Goal: Find specific page/section: Find specific page/section

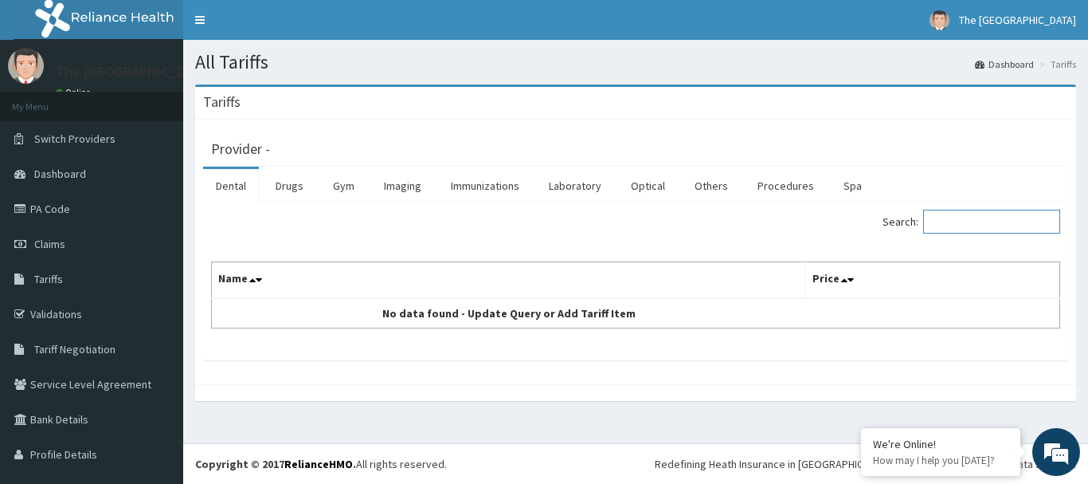
click at [962, 221] on input "Search:" at bounding box center [991, 222] width 137 height 24
type input "SCREE"
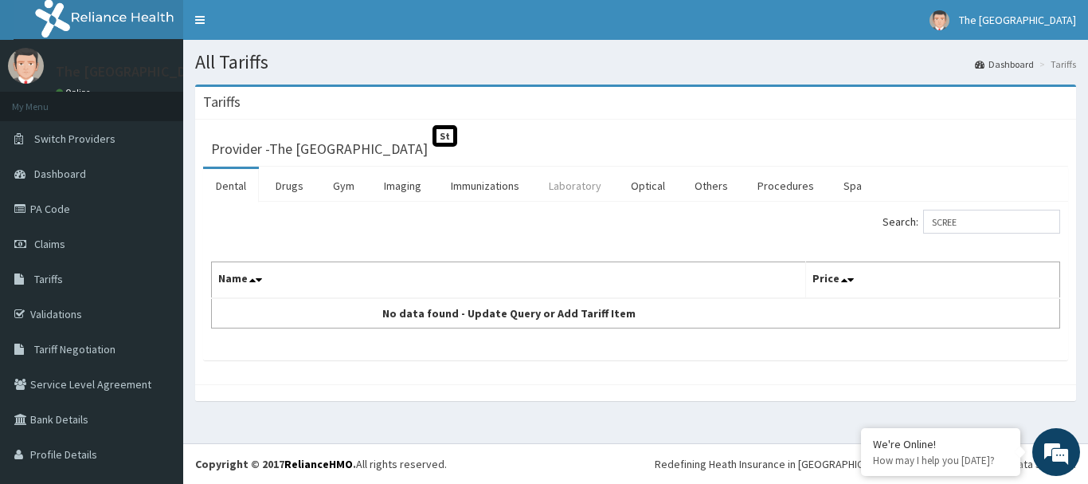
click at [583, 187] on link "Laboratory" at bounding box center [575, 185] width 78 height 33
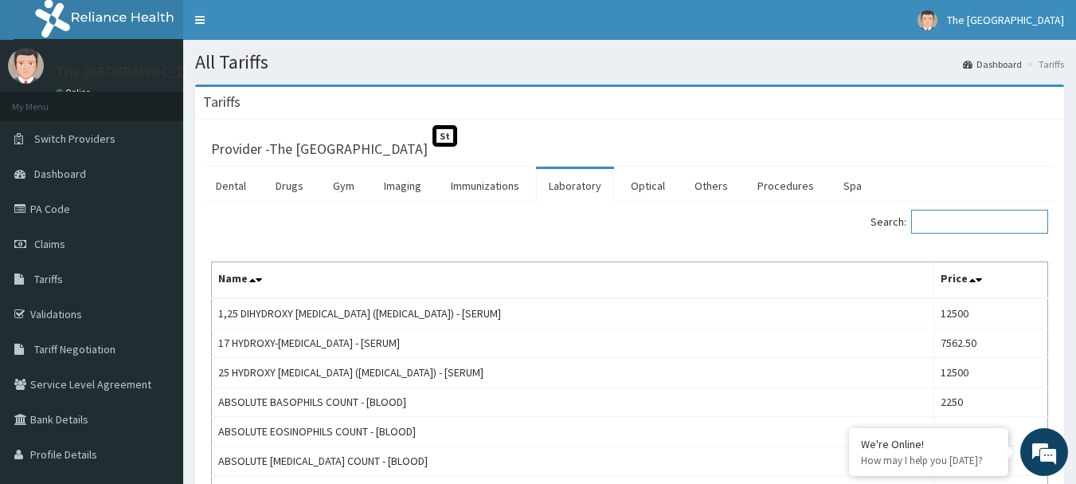
click at [1023, 221] on input "Search:" at bounding box center [979, 222] width 137 height 24
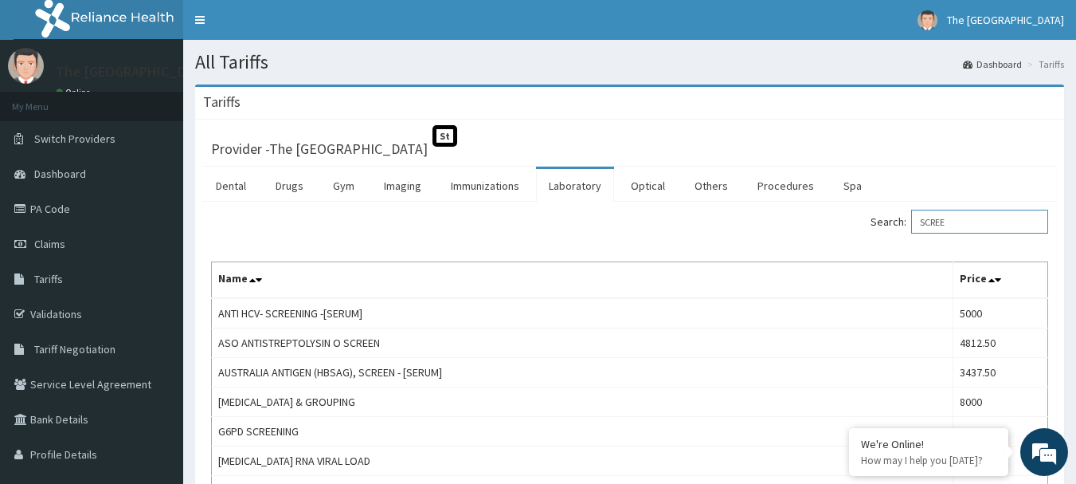
type input "SCREE"
click at [52, 214] on link "PA Code" at bounding box center [91, 208] width 183 height 35
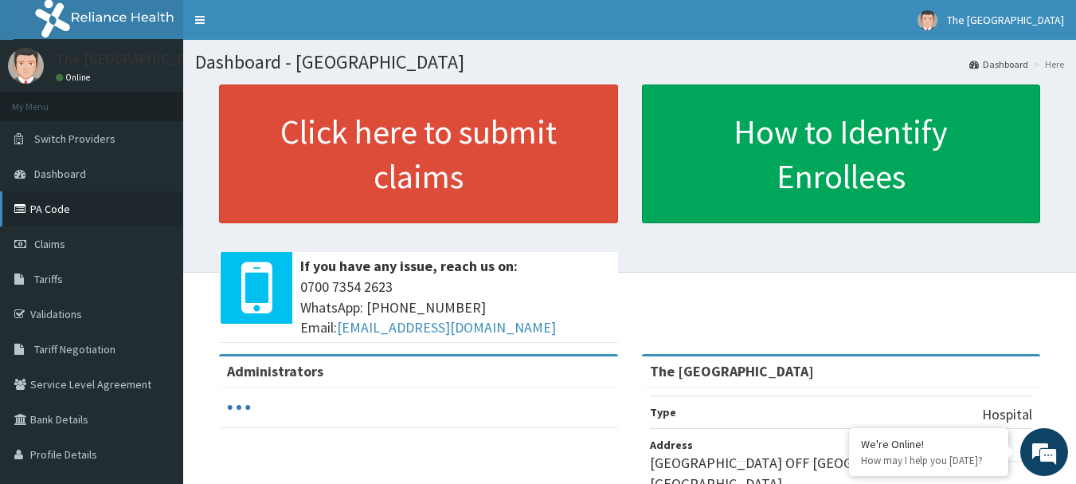
click at [50, 209] on link "PA Code" at bounding box center [91, 208] width 183 height 35
